Goal: Information Seeking & Learning: Learn about a topic

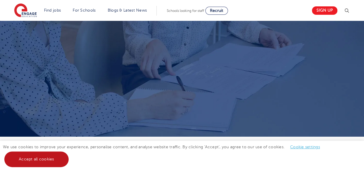
click at [38, 160] on link "Accept all cookies" at bounding box center [36, 159] width 64 height 16
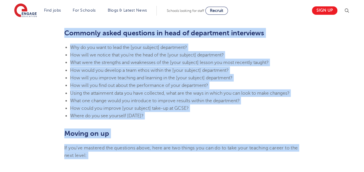
scroll to position [643, 0]
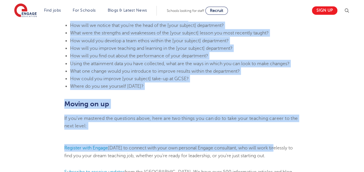
drag, startPoint x: 65, startPoint y: 35, endPoint x: 162, endPoint y: 84, distance: 108.7
drag, startPoint x: 162, startPoint y: 84, endPoint x: 135, endPoint y: 51, distance: 42.6
copy section "3. Lo ips dol sit amet, cons adipi eli seddo ei tem incididunt utlab e dolo, m …"
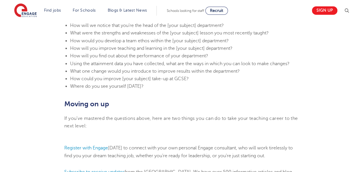
click at [286, 102] on h2 "Moving on up" at bounding box center [181, 104] width 235 height 10
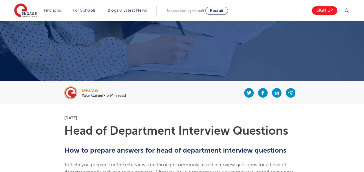
scroll to position [0, 0]
